Goal: Task Accomplishment & Management: Use online tool/utility

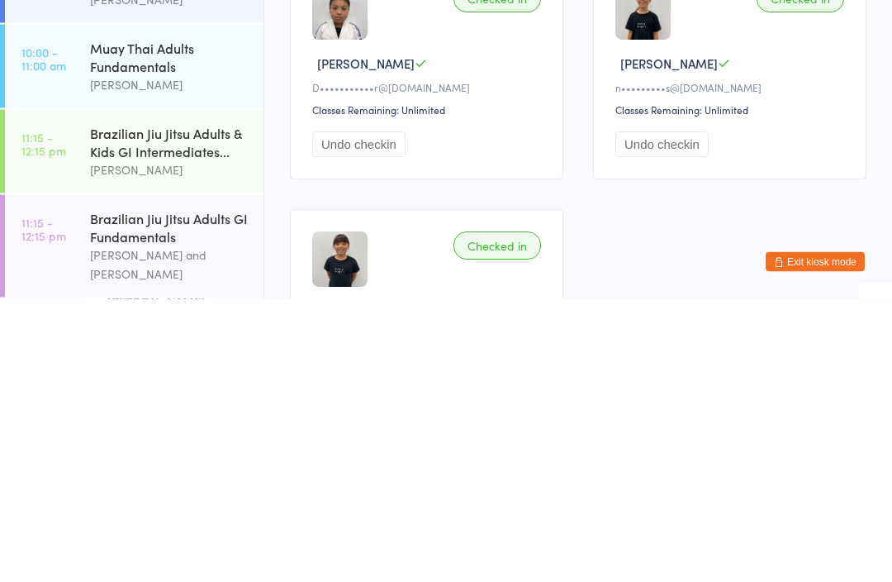
scroll to position [440, 0]
click at [171, 407] on div "Brazilian Jiu Jitsu Adults & Kids GI Intermediates..." at bounding box center [169, 425] width 159 height 36
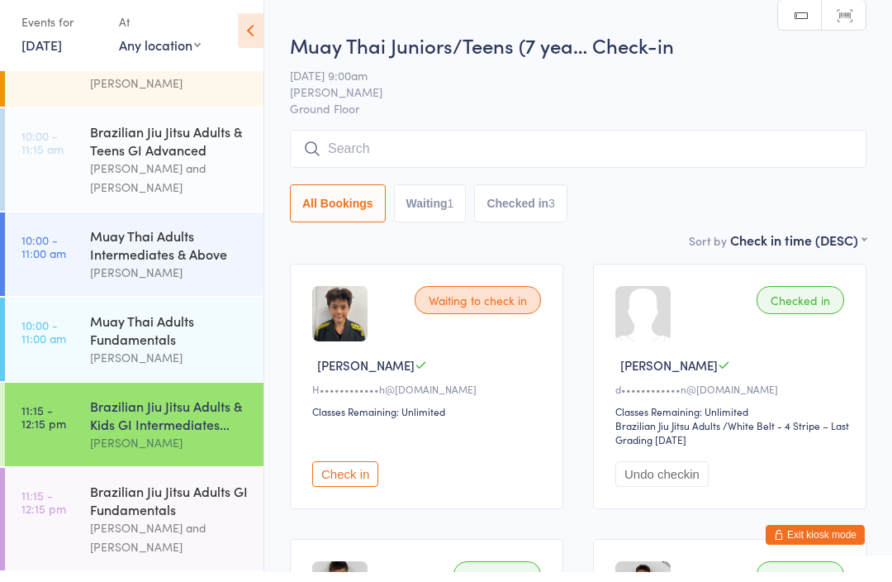
scroll to position [386, 0]
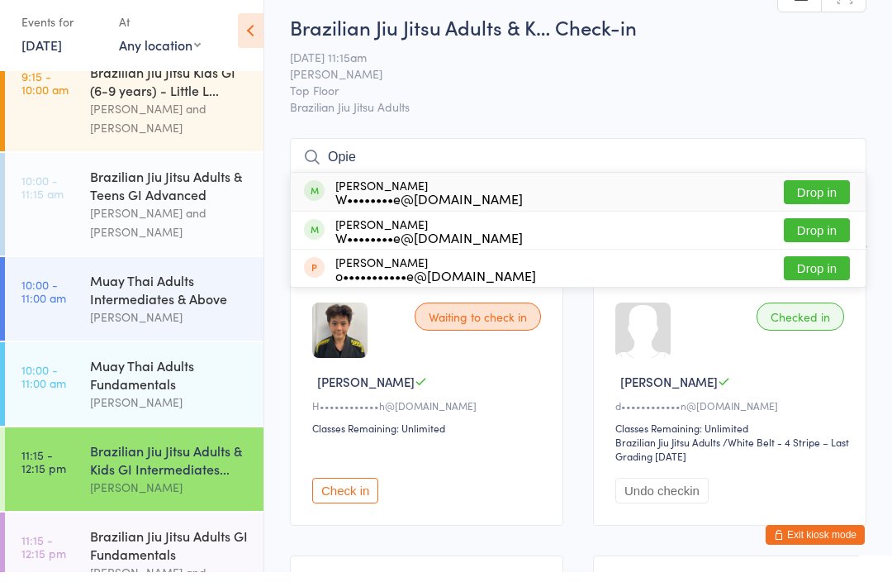
type input "Opie"
click at [808, 239] on button "Drop in" at bounding box center [817, 240] width 66 height 24
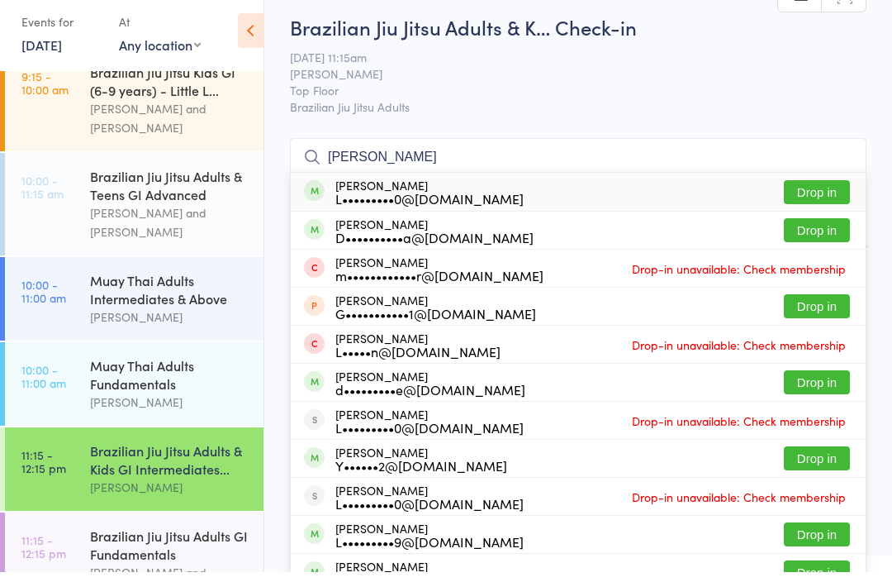
type input "[PERSON_NAME]"
click at [824, 192] on button "Drop in" at bounding box center [817, 202] width 66 height 24
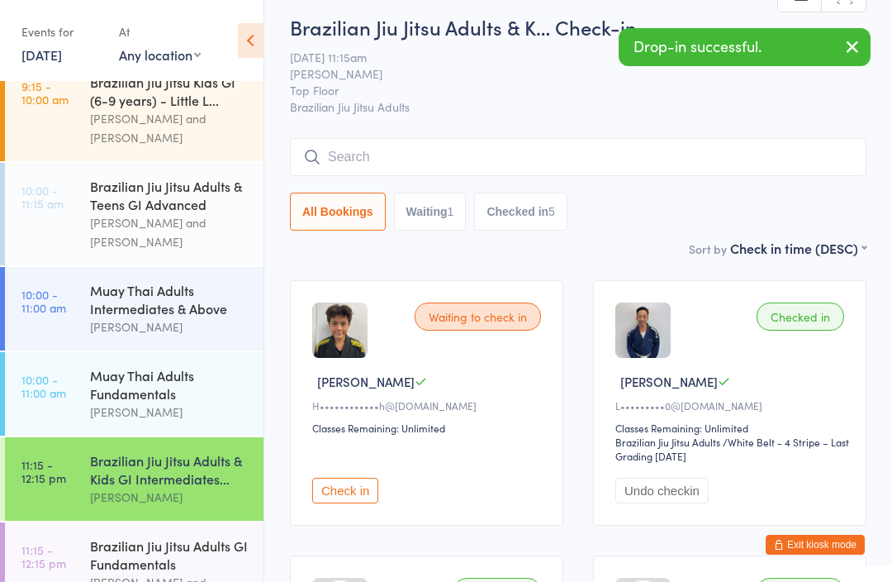
click at [473, 141] on input "search" at bounding box center [578, 157] width 577 height 38
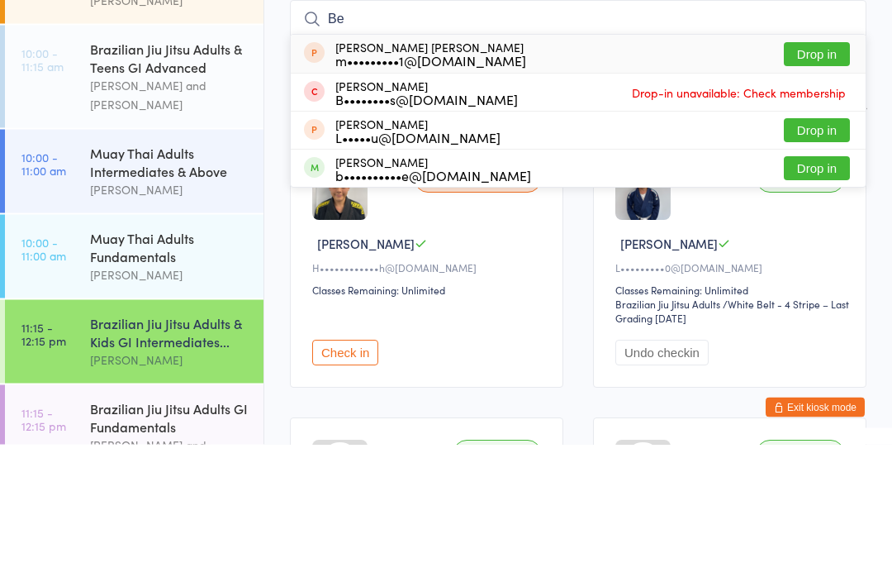
type input "Be"
click at [484, 288] on div "[PERSON_NAME] b••••••••••e@[DOMAIN_NAME] Drop in" at bounding box center [578, 306] width 575 height 37
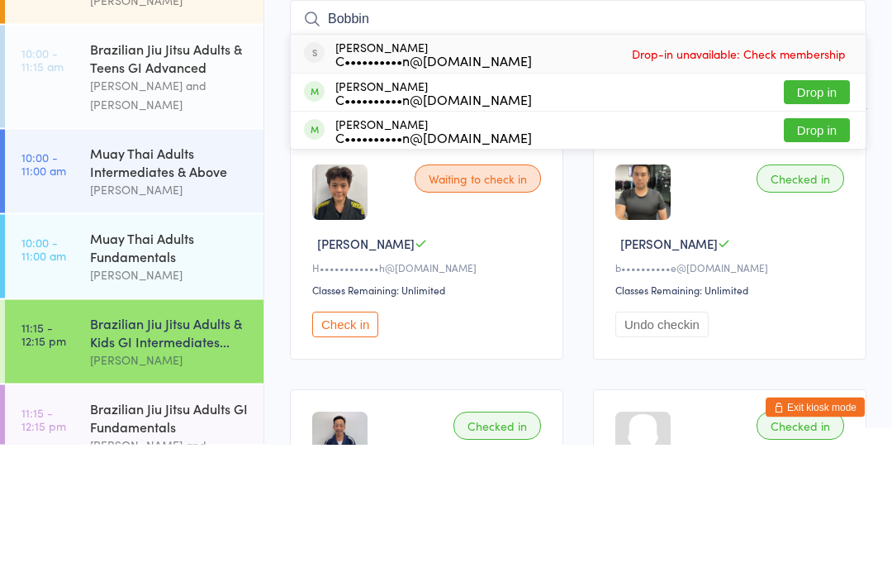
type input "Bobbin"
click at [433, 269] on div "C••••••••••n@[DOMAIN_NAME]" at bounding box center [433, 275] width 197 height 13
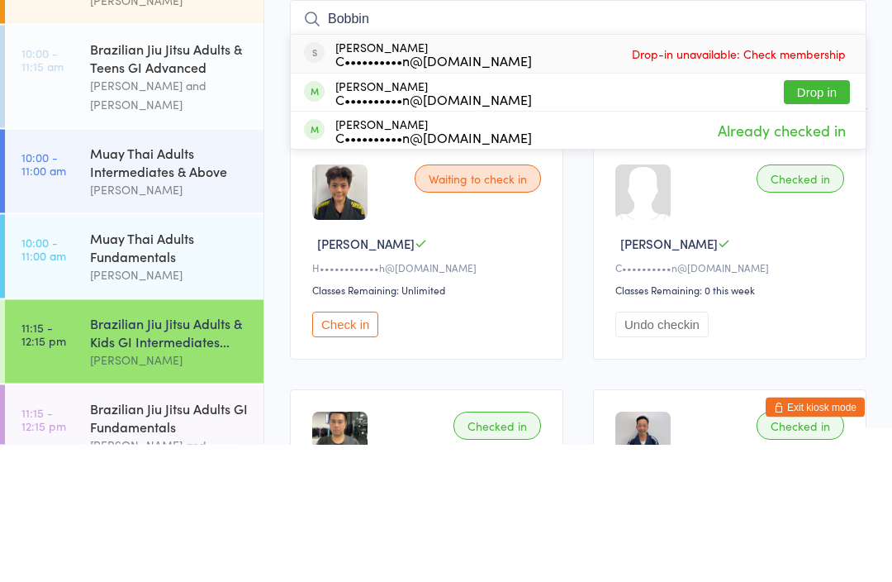
type input "Bobbin"
click at [485, 192] on div "C••••••••••n@[DOMAIN_NAME]" at bounding box center [433, 198] width 197 height 13
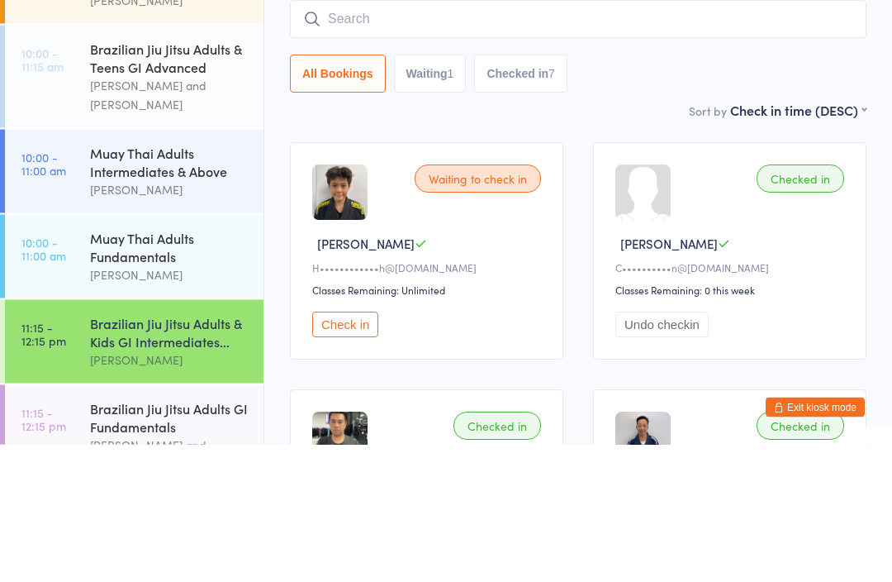
scroll to position [148, 0]
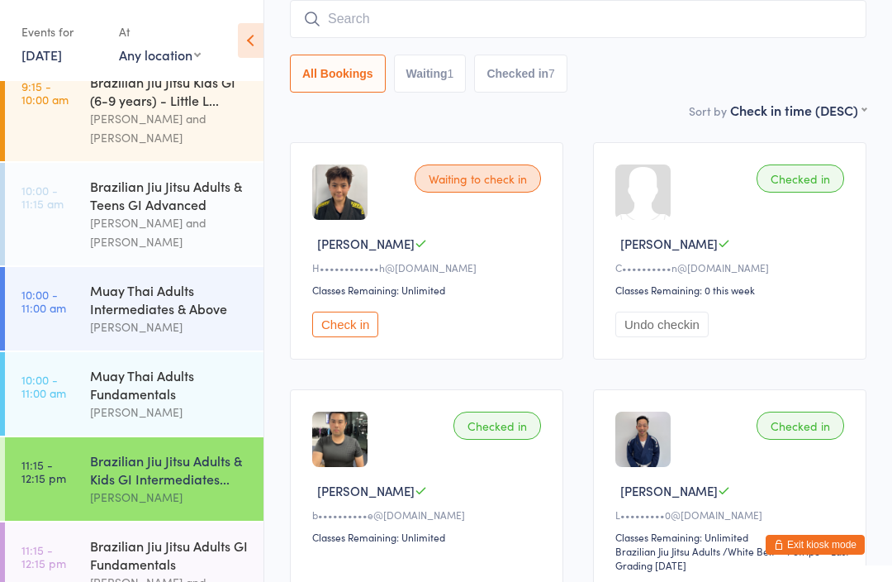
click at [635, 29] on input "search" at bounding box center [578, 19] width 577 height 38
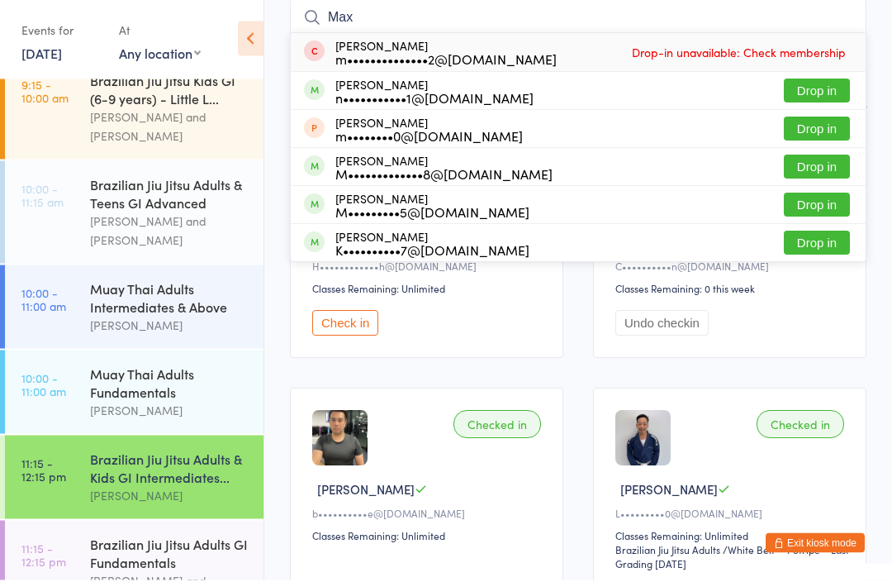
type input "Max"
click at [825, 162] on button "Drop in" at bounding box center [817, 169] width 66 height 24
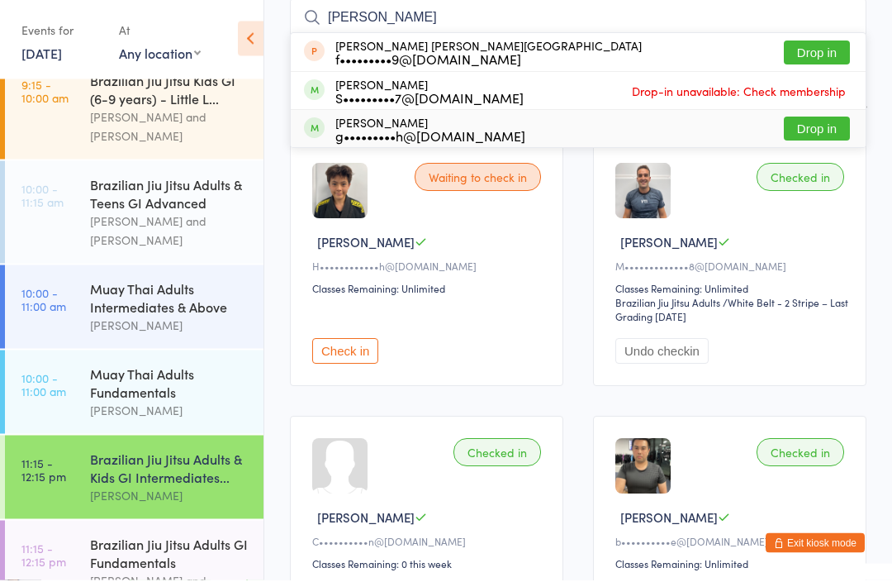
type input "[PERSON_NAME]"
click at [524, 138] on div "[PERSON_NAME] g•••••••••h@[DOMAIN_NAME] Drop in" at bounding box center [578, 130] width 575 height 37
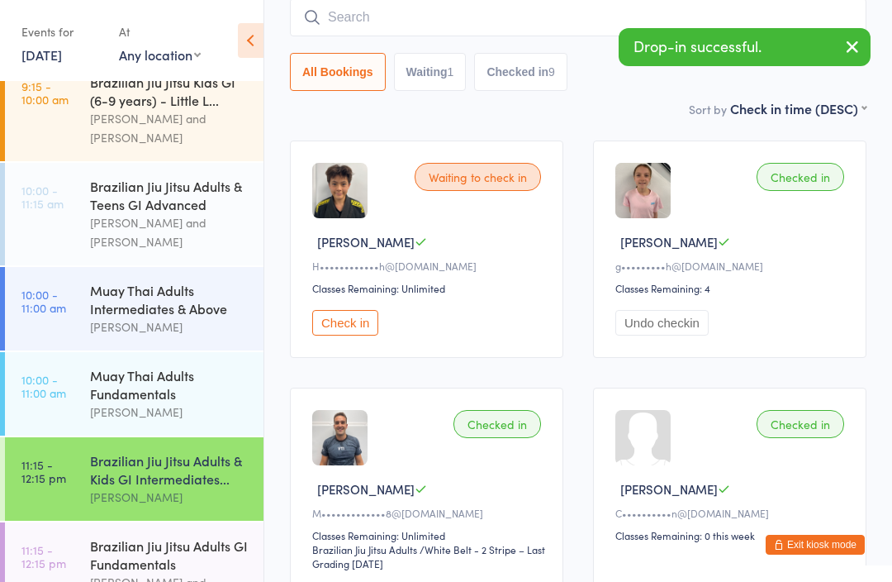
click at [477, 31] on input "search" at bounding box center [578, 17] width 577 height 38
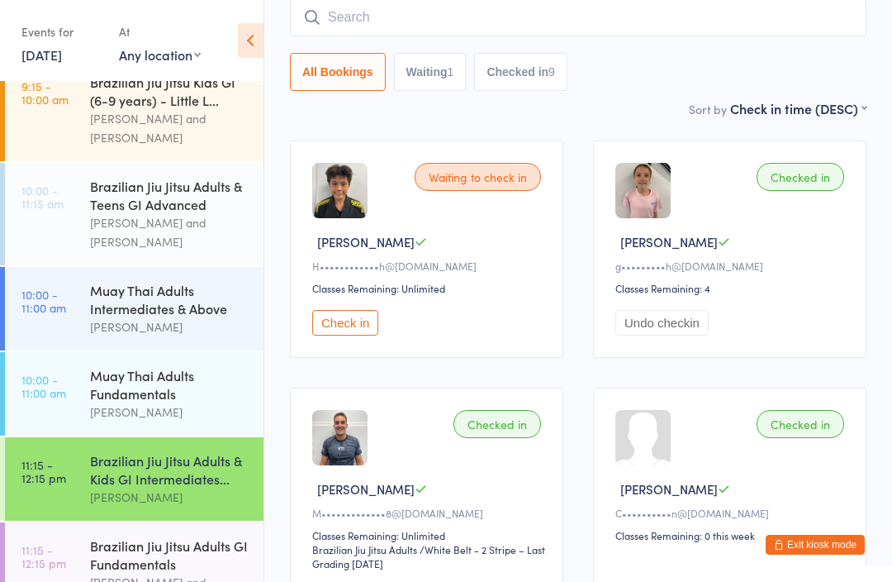
type input "P"
type input "Laurel"
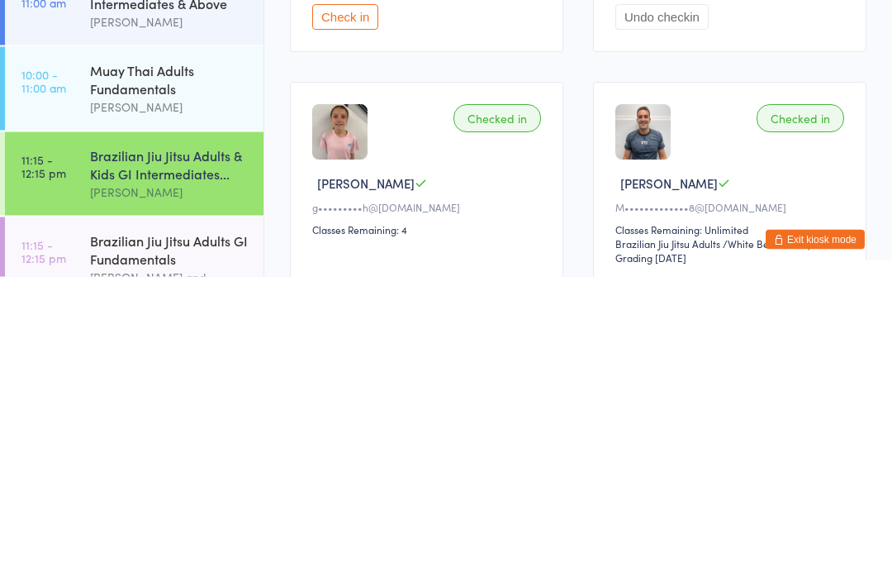
click at [188, 451] on div "Brazilian Jiu Jitsu Adults & Kids GI Intermediates..." at bounding box center [169, 469] width 159 height 36
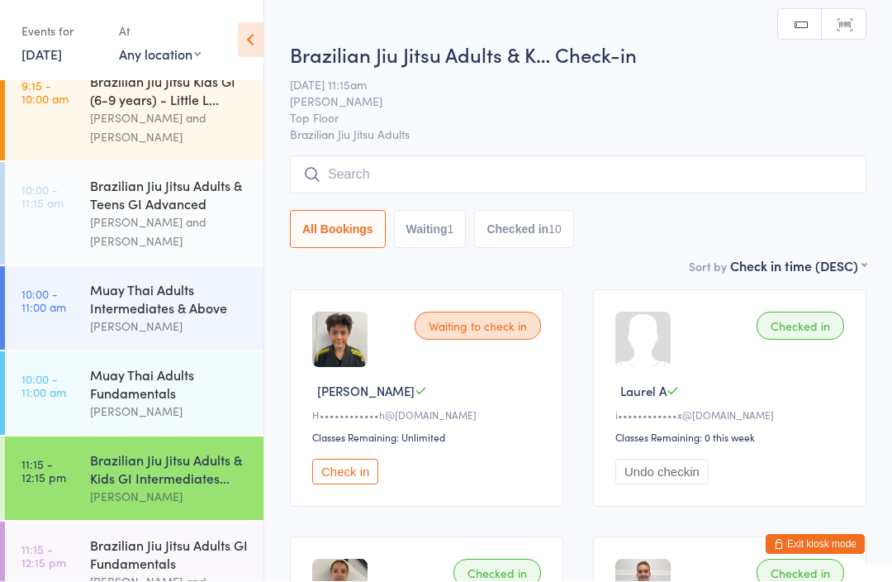
scroll to position [1, 0]
click at [436, 171] on input "search" at bounding box center [578, 174] width 577 height 38
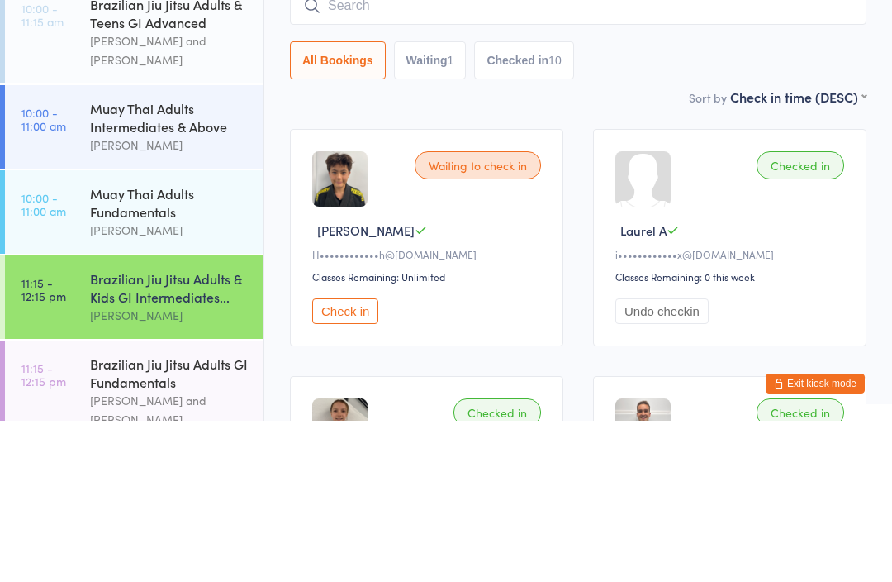
scroll to position [386, 0]
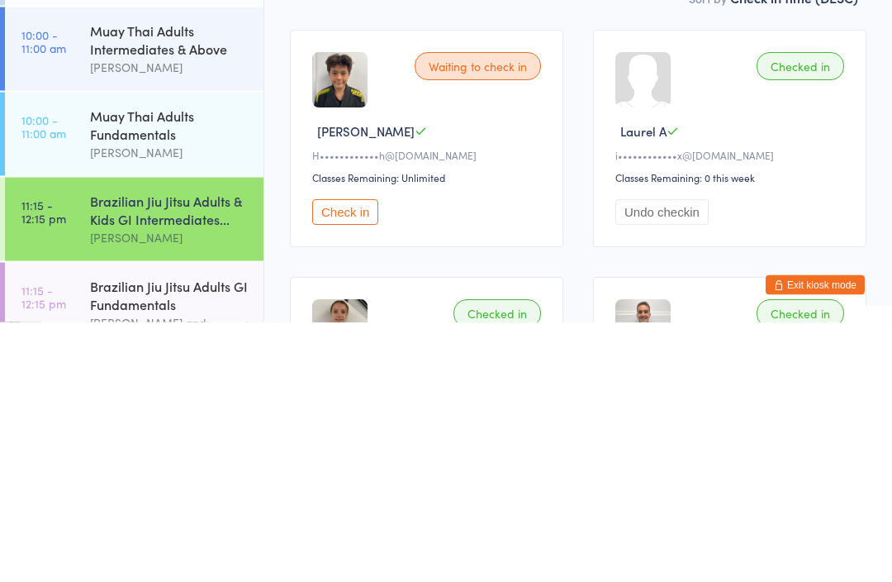
click at [187, 451] on div "Brazilian Jiu Jitsu Adults & Kids GI Intermediates..." at bounding box center [169, 469] width 159 height 36
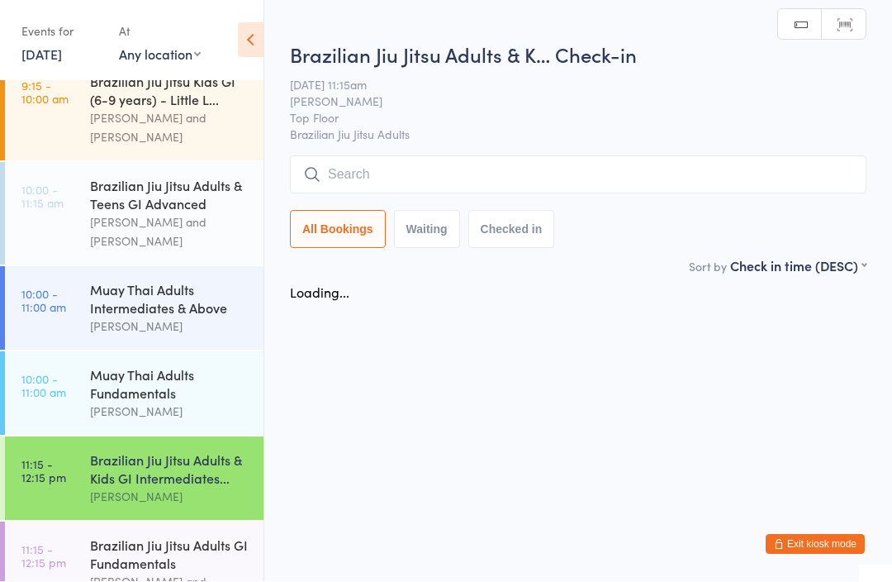
scroll to position [1, 0]
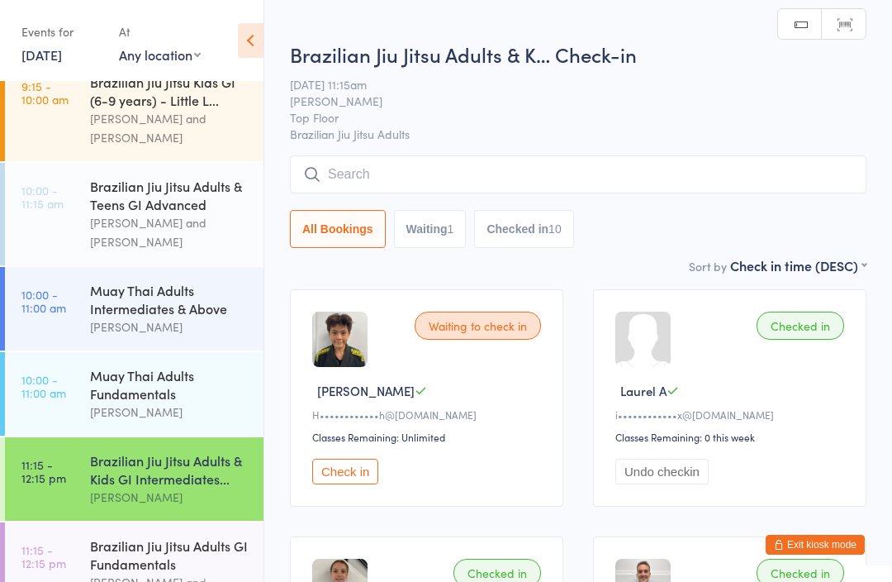
click at [461, 179] on input "search" at bounding box center [578, 174] width 577 height 38
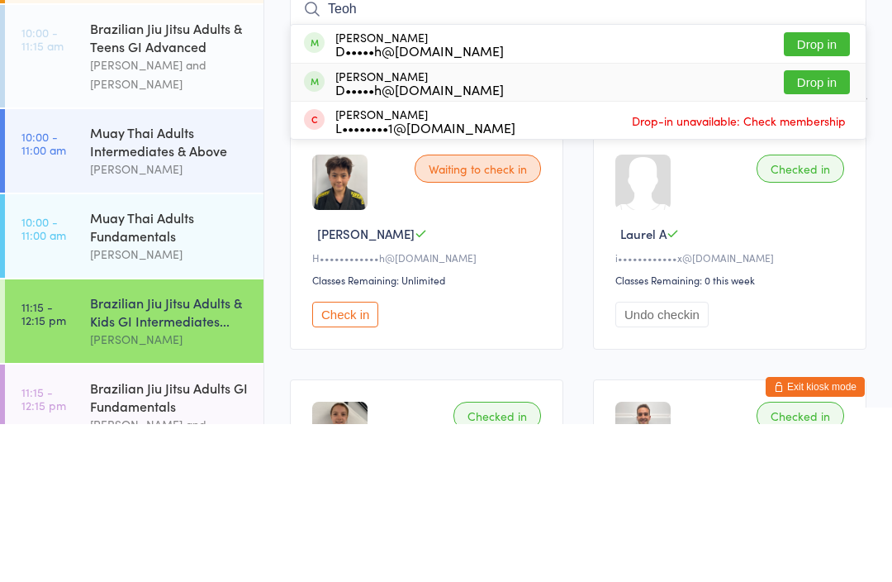
type input "Teoh"
click at [463, 227] on div "[PERSON_NAME] D•••••h@[DOMAIN_NAME]" at bounding box center [419, 240] width 169 height 26
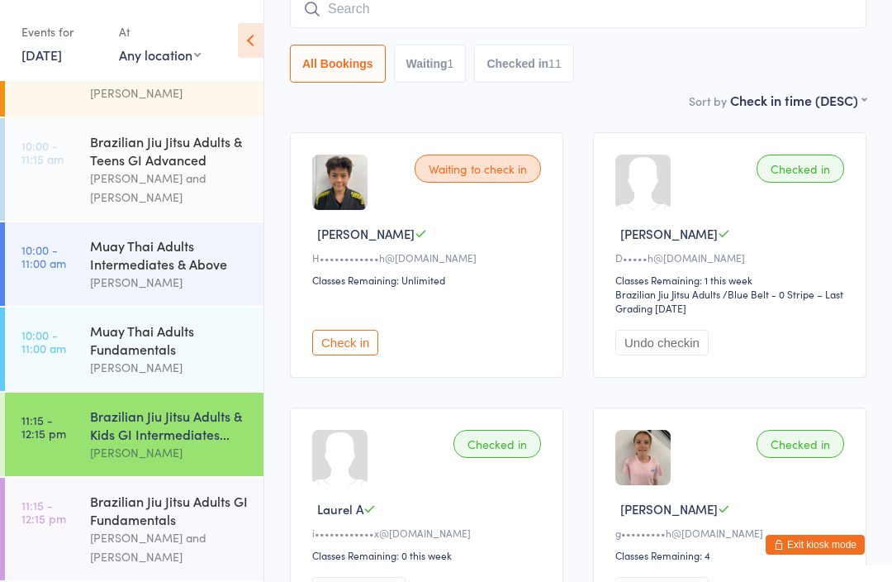
scroll to position [440, 0]
click at [76, 173] on link "10:00 - 11:15 am Brazilian Jiu Jitsu Adults & Teens GI Advanced [PERSON_NAME] a…" at bounding box center [134, 169] width 259 height 102
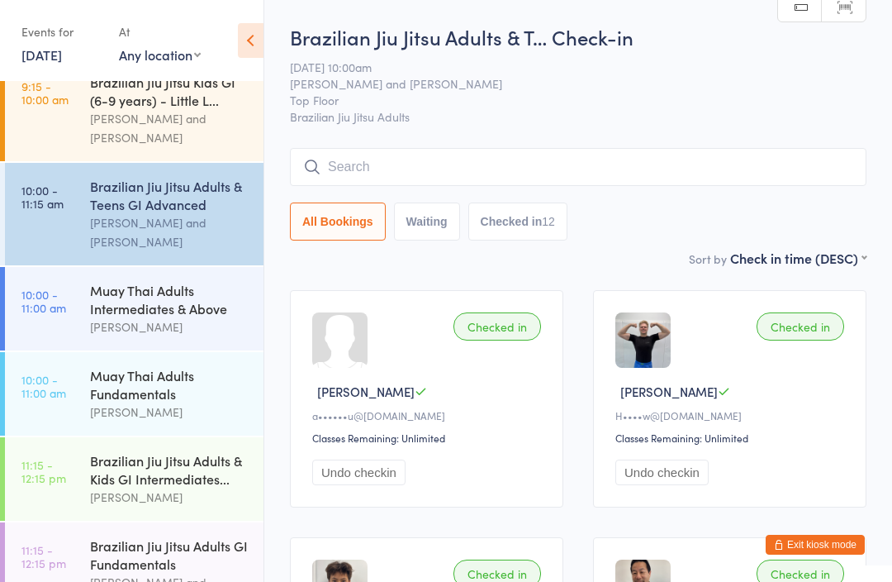
click at [160, 109] on div "[PERSON_NAME] and [PERSON_NAME]" at bounding box center [169, 128] width 159 height 38
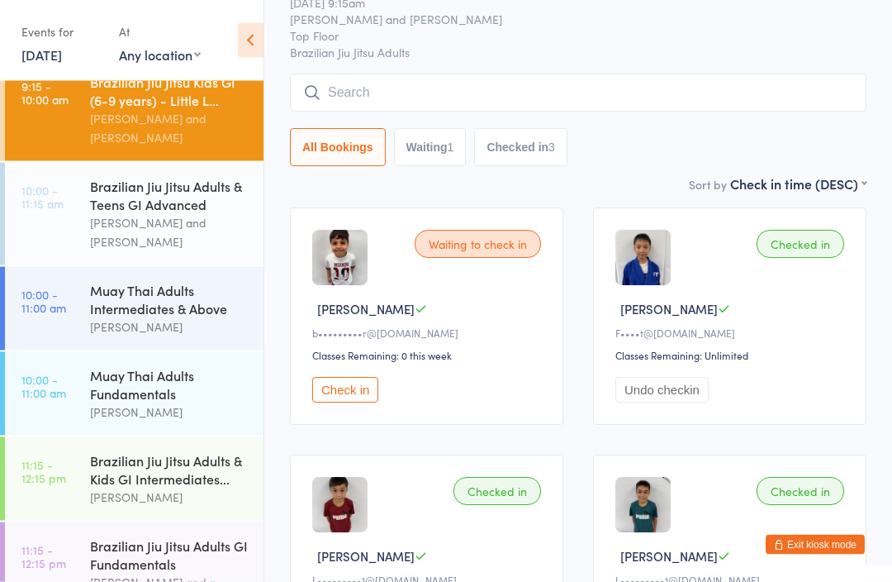
scroll to position [83, 0]
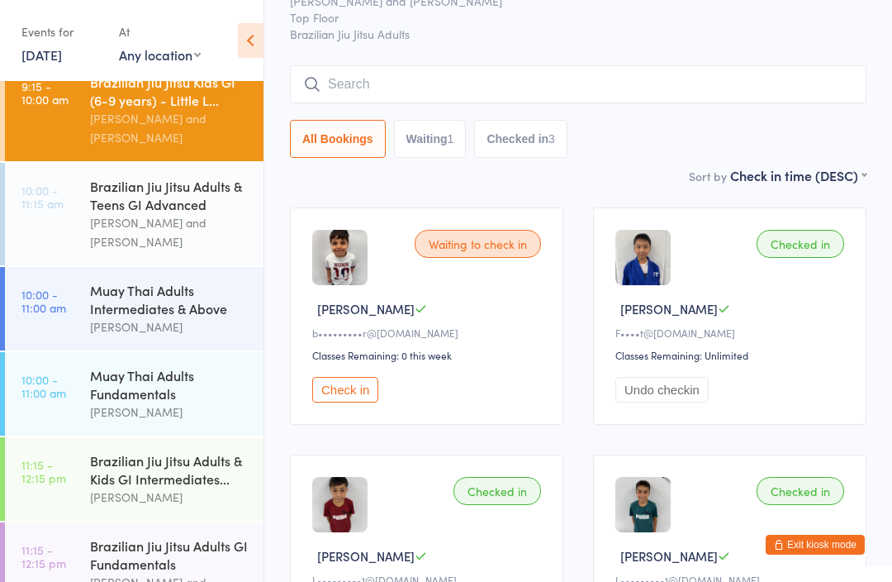
click at [354, 392] on button "Check in" at bounding box center [345, 390] width 66 height 26
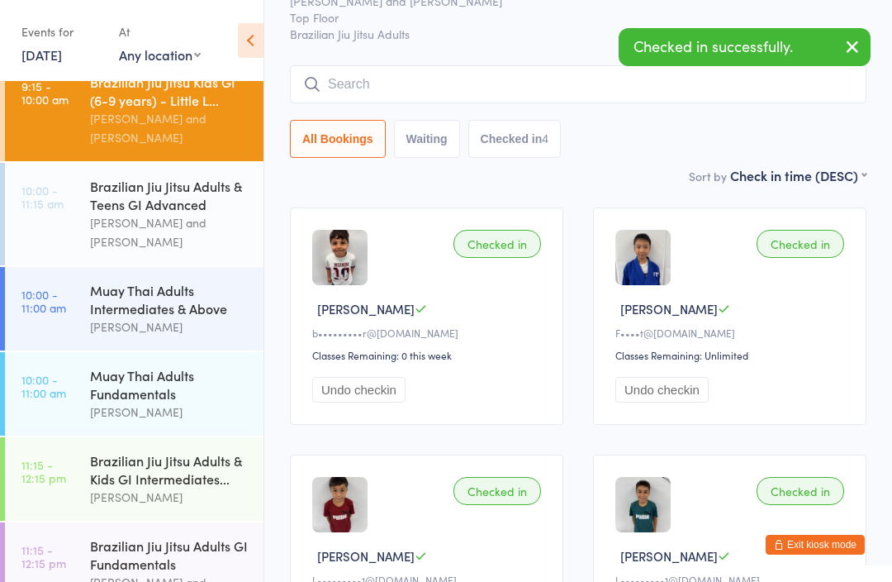
click at [492, 263] on div "Checked in [PERSON_NAME] b•••••••••r@[DOMAIN_NAME] Classes Remaining: 0 this we…" at bounding box center [426, 315] width 273 height 217
click at [491, 250] on div "Checked in" at bounding box center [498, 244] width 88 height 28
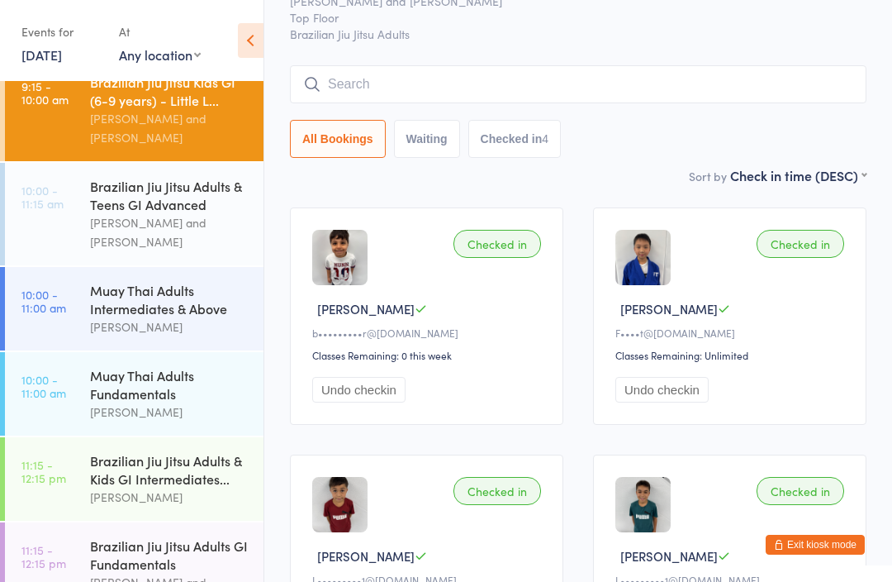
click at [492, 241] on div "Checked in" at bounding box center [498, 244] width 88 height 28
click at [483, 250] on div "Checked in" at bounding box center [498, 244] width 88 height 28
click at [377, 390] on button "Undo checkin" at bounding box center [358, 390] width 93 height 26
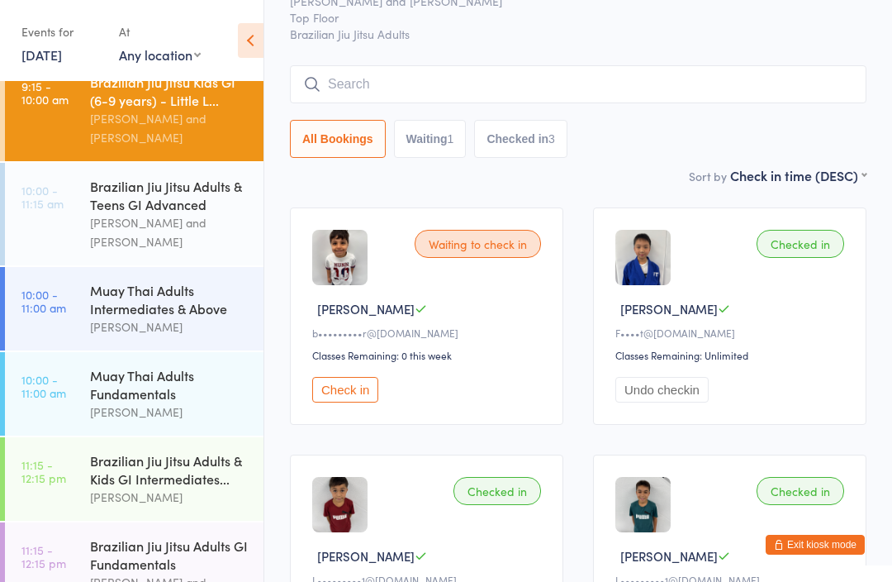
click at [524, 250] on div "Waiting to check in" at bounding box center [478, 244] width 126 height 28
click at [489, 251] on div "Waiting to check in" at bounding box center [478, 244] width 126 height 28
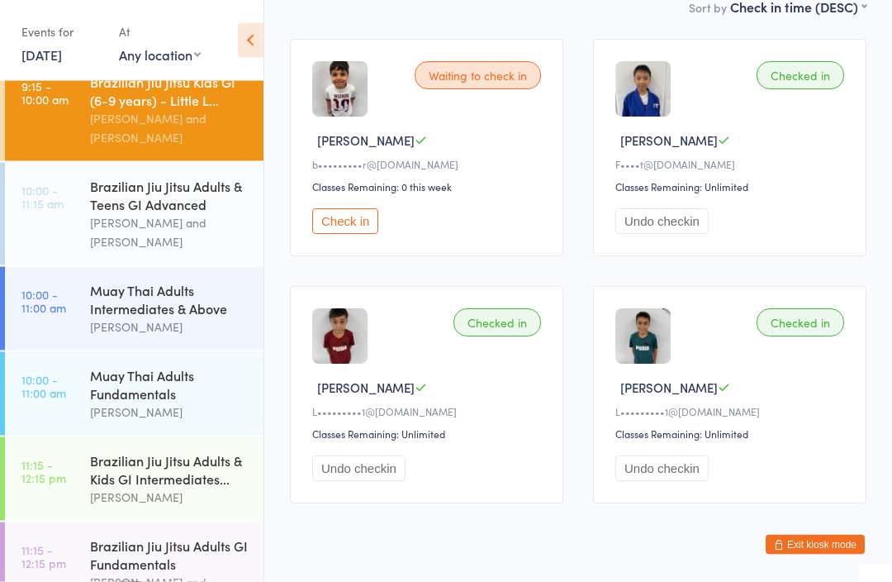
scroll to position [259, 0]
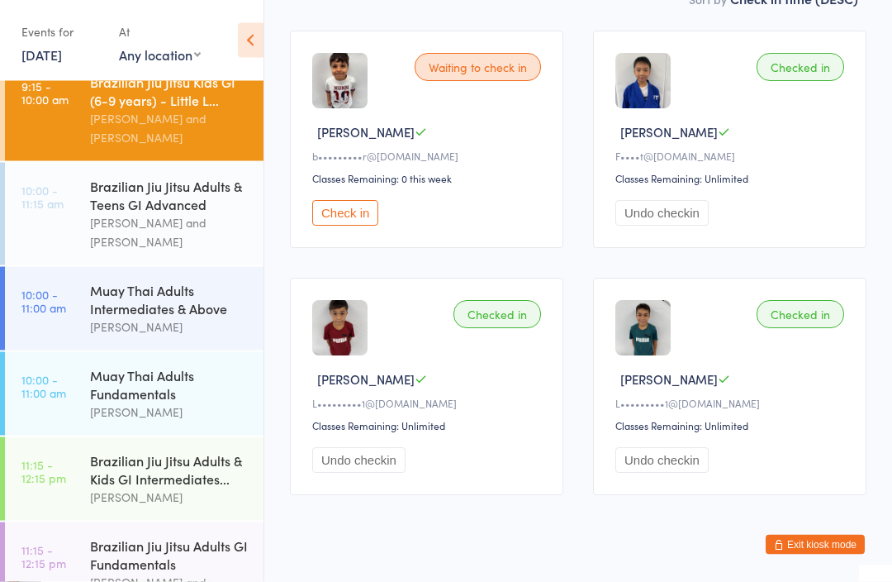
click at [587, 323] on html "You have now entered Kiosk Mode. Members will be able to check themselves in us…" at bounding box center [446, 32] width 892 height 582
click at [655, 323] on html "You have now entered Kiosk Mode. Members will be able to check themselves in us…" at bounding box center [446, 32] width 892 height 582
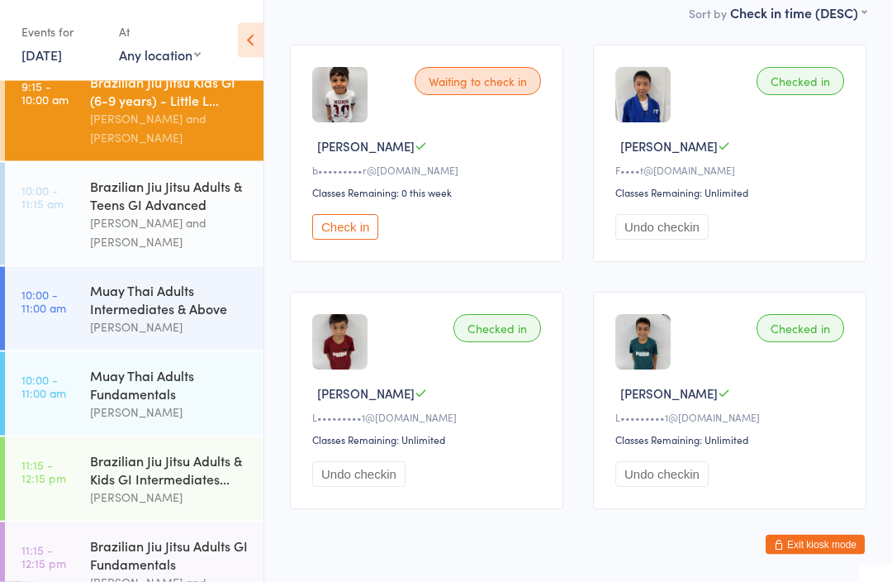
scroll to position [245, 0]
